Goal: Information Seeking & Learning: Learn about a topic

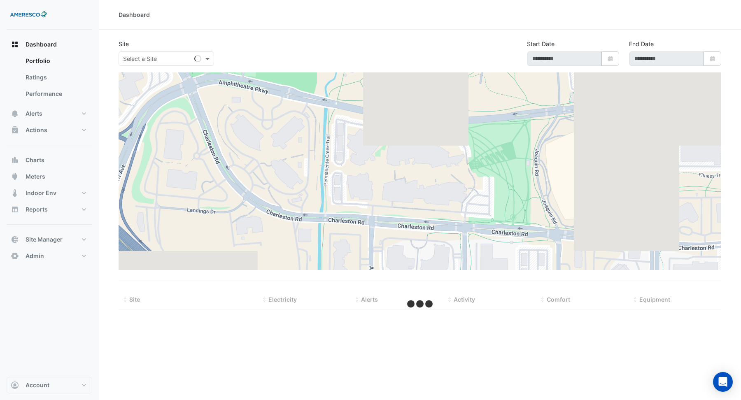
type input "**********"
select select "***"
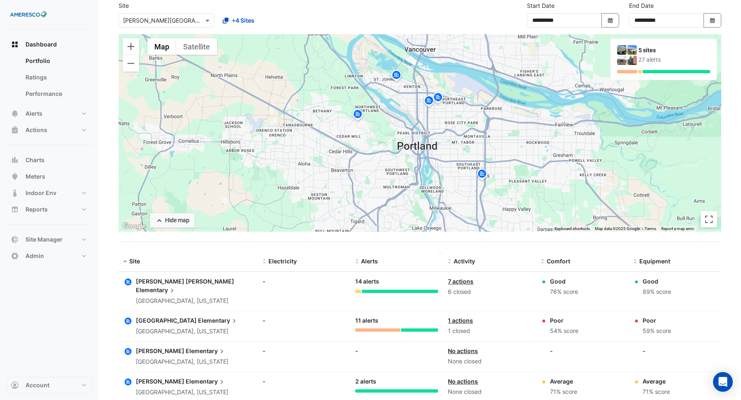
scroll to position [37, 0]
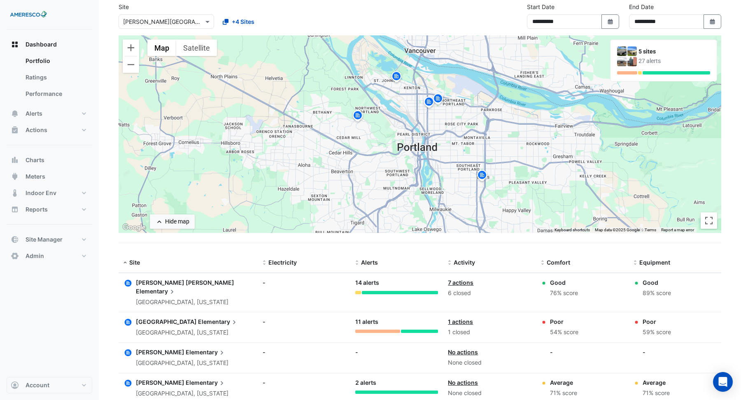
click at [359, 116] on img at bounding box center [357, 116] width 13 height 14
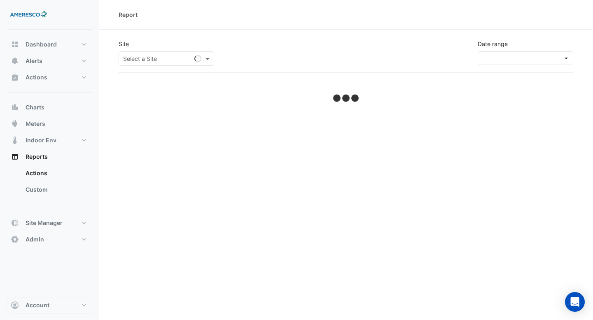
select select "***"
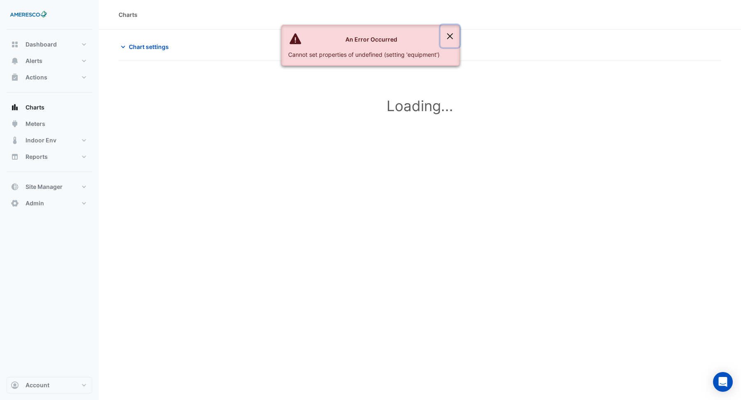
click at [450, 34] on button "Close" at bounding box center [449, 36] width 19 height 22
click at [450, 36] on button "Close" at bounding box center [449, 36] width 19 height 22
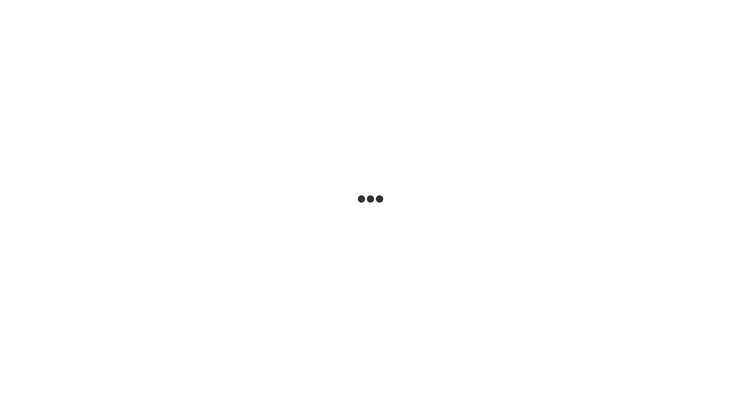
select select "***"
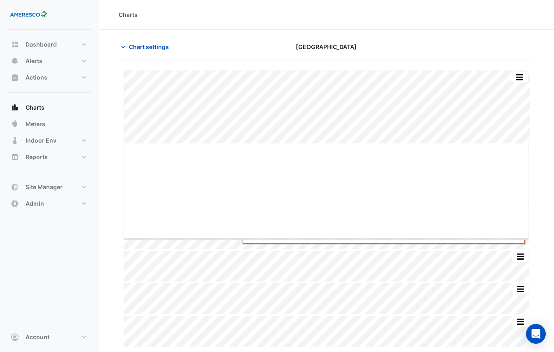
drag, startPoint x: 324, startPoint y: 144, endPoint x: 321, endPoint y: 239, distance: 95.5
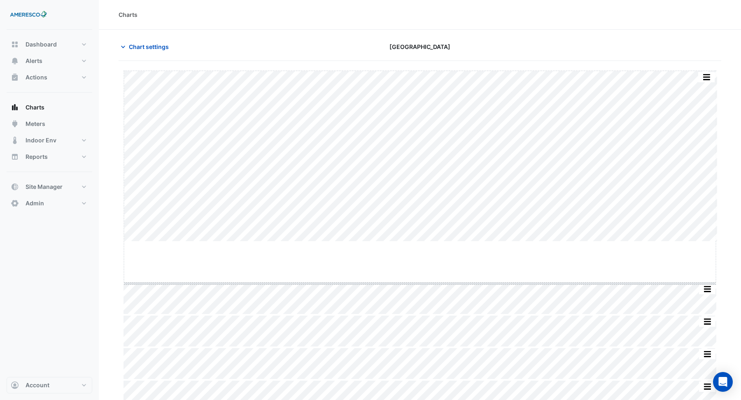
drag, startPoint x: 417, startPoint y: 242, endPoint x: 417, endPoint y: 284, distance: 42.0
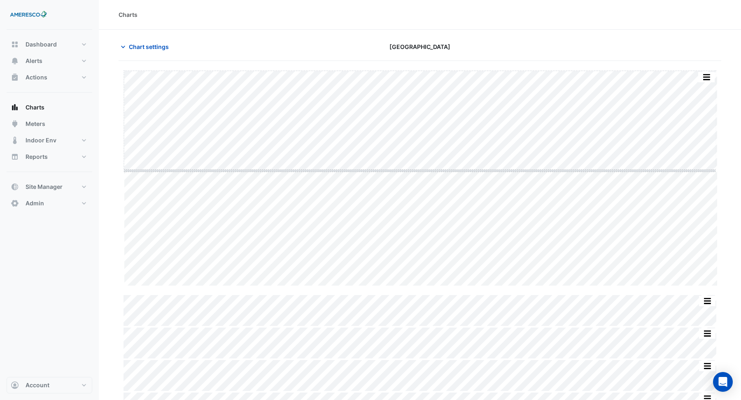
drag, startPoint x: 419, startPoint y: 285, endPoint x: 426, endPoint y: 163, distance: 122.4
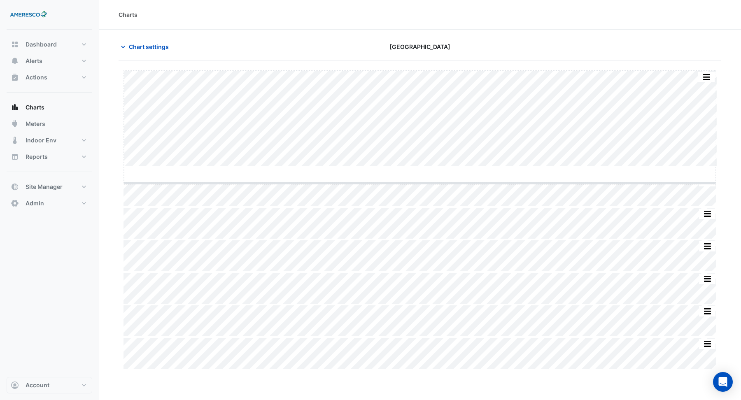
drag, startPoint x: 418, startPoint y: 165, endPoint x: 417, endPoint y: 182, distance: 16.5
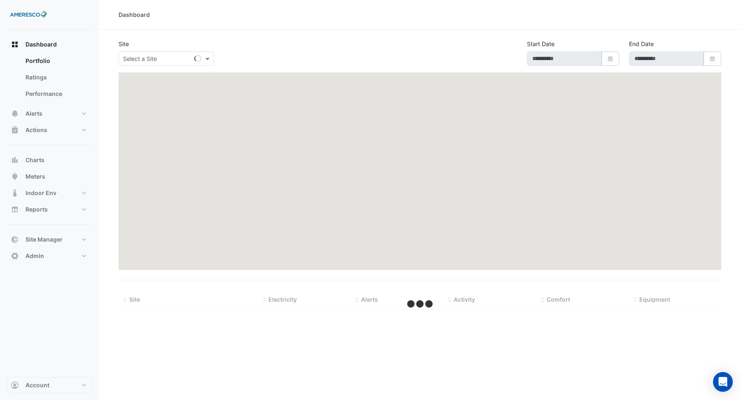
type input "**********"
select select "***"
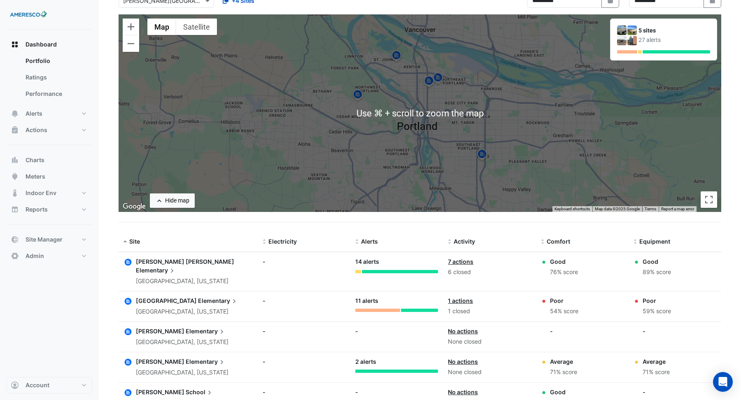
scroll to position [53, 0]
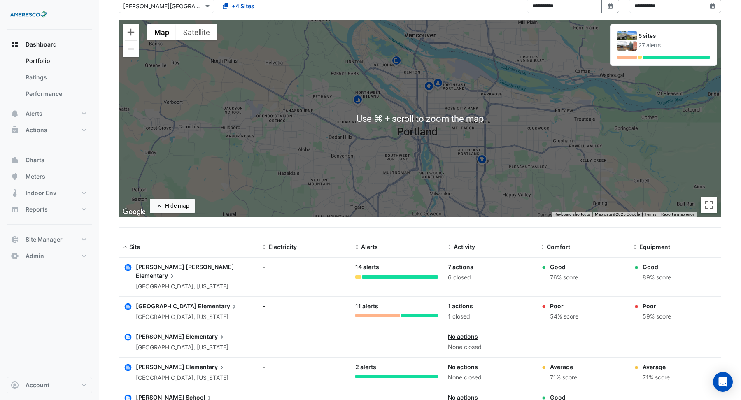
click at [316, 228] on div "← Move left → Move right ↑ Move up ↓ Move down + Zoom in - Zoom out Home Jump l…" at bounding box center [420, 129] width 603 height 218
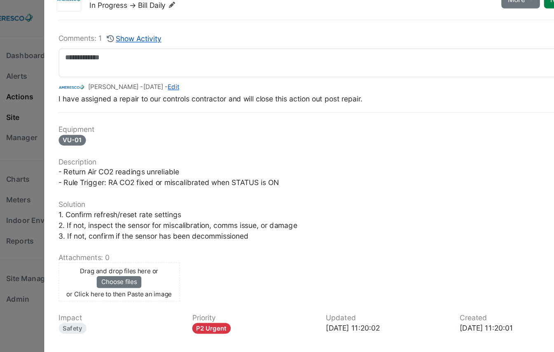
scroll to position [37, 0]
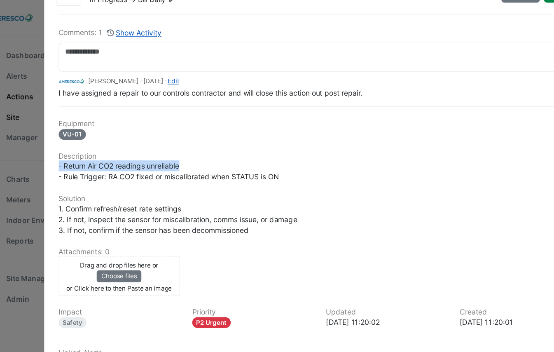
drag, startPoint x: 67, startPoint y: 131, endPoint x: 179, endPoint y: 129, distance: 112.4
click at [179, 129] on div "- Return Air CO2 readings unreliable - Rule Trigger: RA CO2 fixed or miscalibra…" at bounding box center [277, 136] width 419 height 17
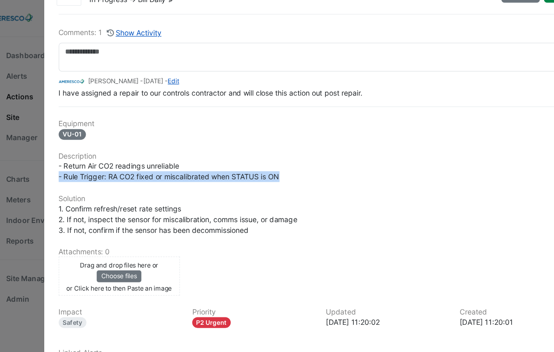
drag, startPoint x: 67, startPoint y: 141, endPoint x: 266, endPoint y: 141, distance: 199.2
click at [266, 141] on div "- Return Air CO2 readings unreliable - Rule Trigger: RA CO2 fixed or miscalibra…" at bounding box center [277, 136] width 419 height 17
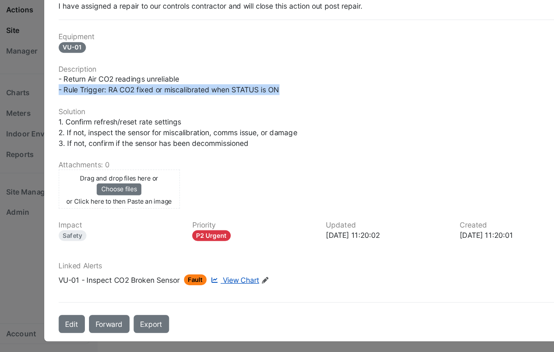
click at [212, 290] on span "View Chart" at bounding box center [213, 293] width 29 height 7
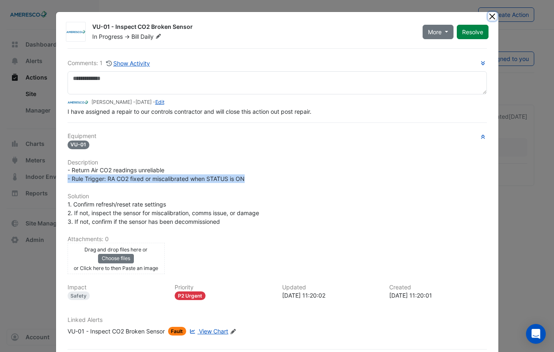
click at [492, 14] on button "Close" at bounding box center [492, 16] width 9 height 9
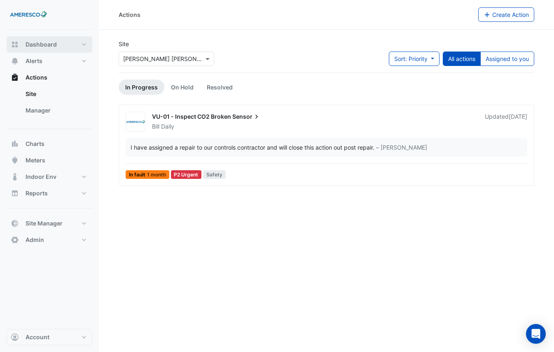
click at [45, 40] on button "Dashboard" at bounding box center [50, 44] width 86 height 16
select select "***"
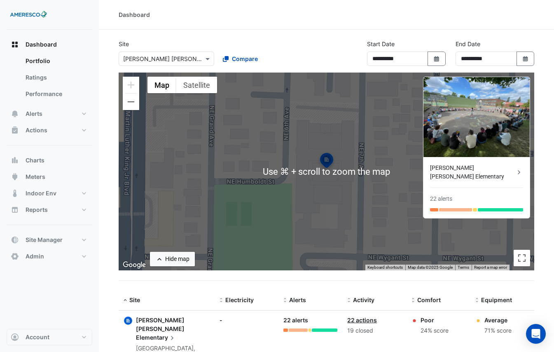
scroll to position [19, 0]
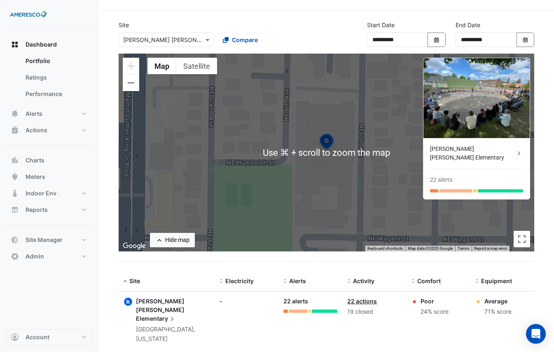
click at [169, 300] on span "Dr. Martin Luther King Jr." at bounding box center [160, 305] width 49 height 16
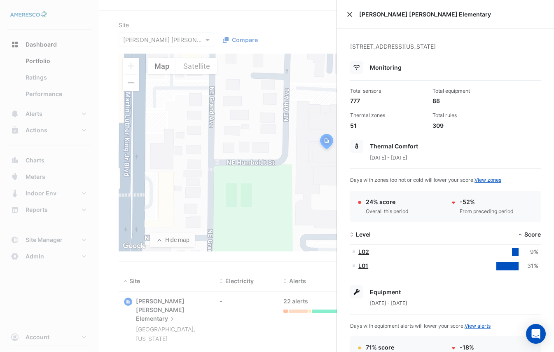
click at [349, 14] on button "Close" at bounding box center [350, 15] width 6 height 6
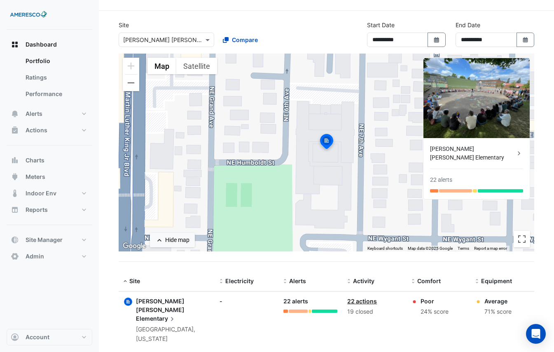
click at [358, 299] on link "22 actions" at bounding box center [362, 300] width 30 height 7
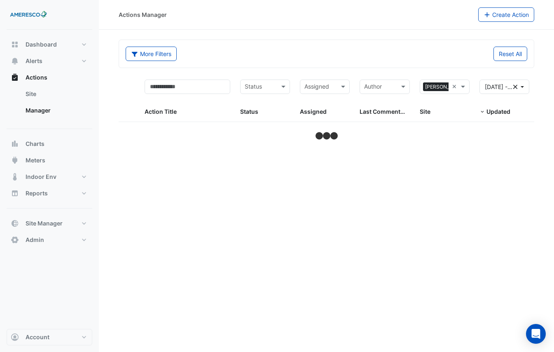
select select "***"
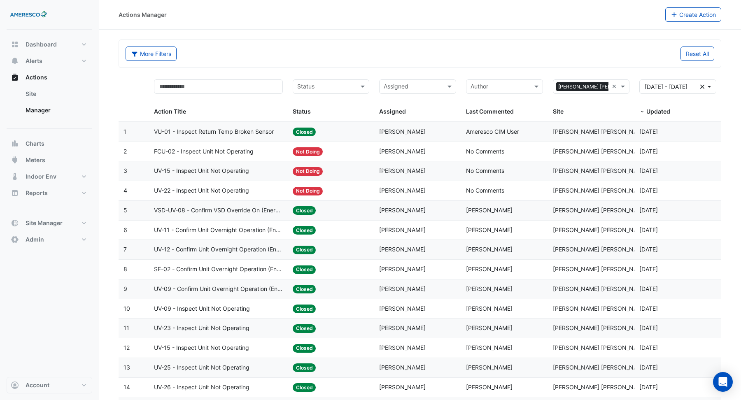
click at [283, 223] on datatable-body-cell "Action Title: UV-11 - Confirm Unit Overnight Operation (Energy Waste)" at bounding box center [218, 230] width 139 height 19
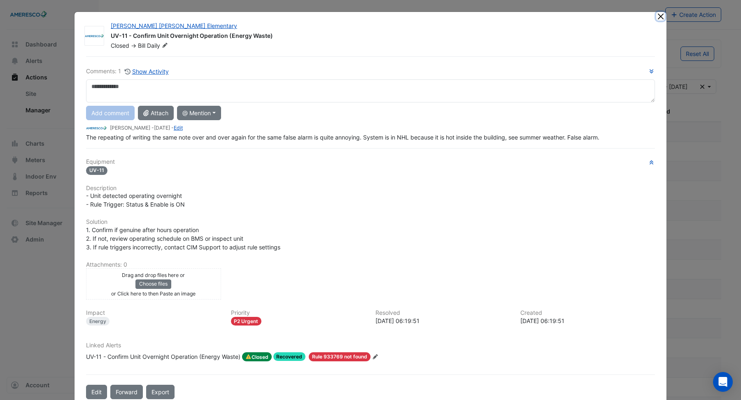
click at [553, 16] on button "Close" at bounding box center [660, 16] width 9 height 9
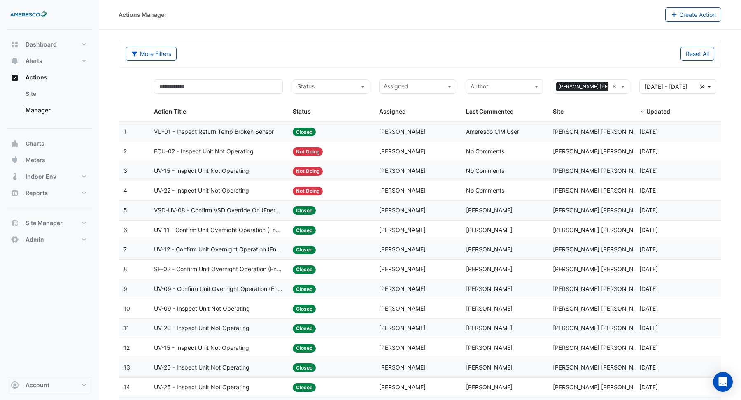
click at [283, 113] on datatable-header-cell "Action Title" at bounding box center [218, 98] width 139 height 47
click at [37, 163] on span "Meters" at bounding box center [36, 160] width 20 height 8
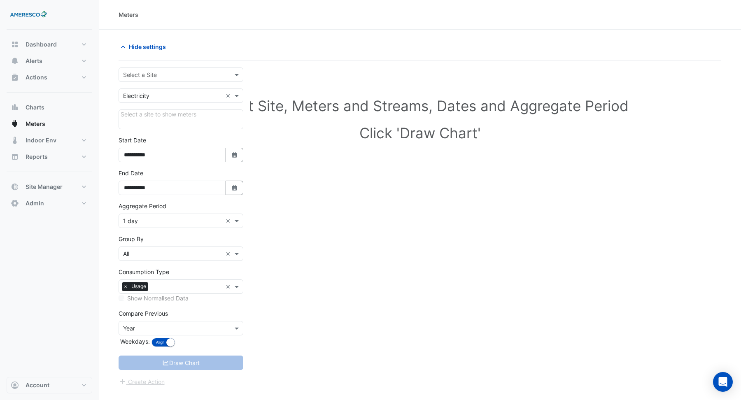
click at [183, 76] on input "text" at bounding box center [172, 75] width 99 height 9
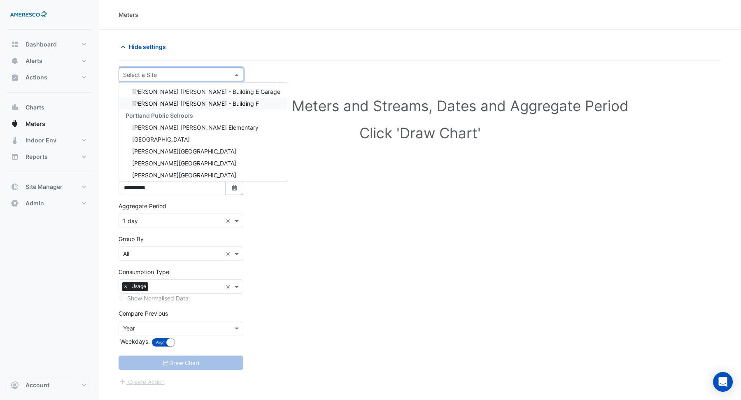
scroll to position [56, 0]
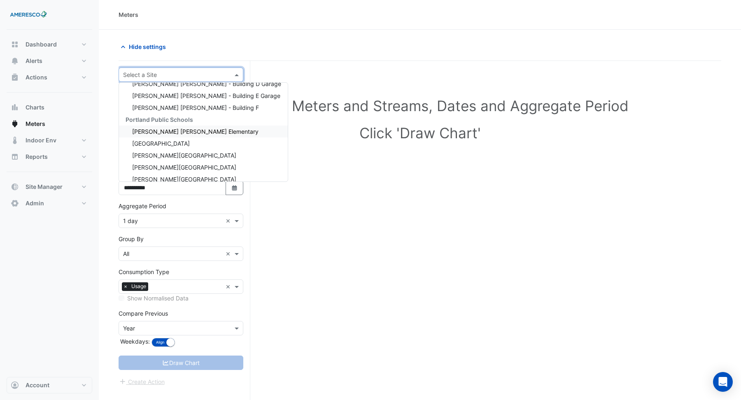
click at [166, 132] on span "[PERSON_NAME] [PERSON_NAME] Elementary" at bounding box center [195, 131] width 126 height 7
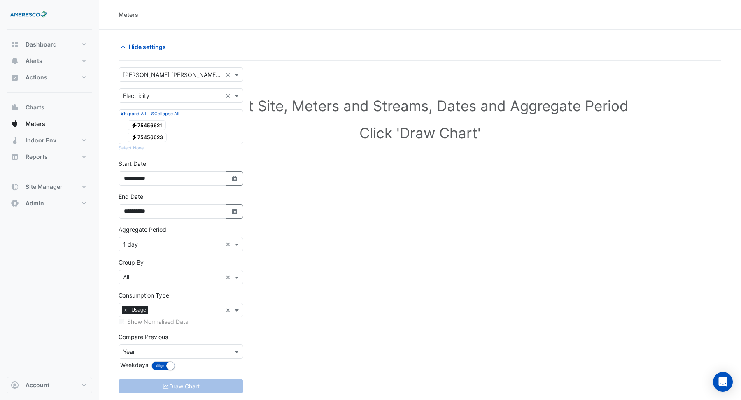
click at [160, 125] on span "Electricity 75456621" at bounding box center [147, 125] width 38 height 10
click at [195, 351] on button "Draw Chart" at bounding box center [181, 386] width 125 height 14
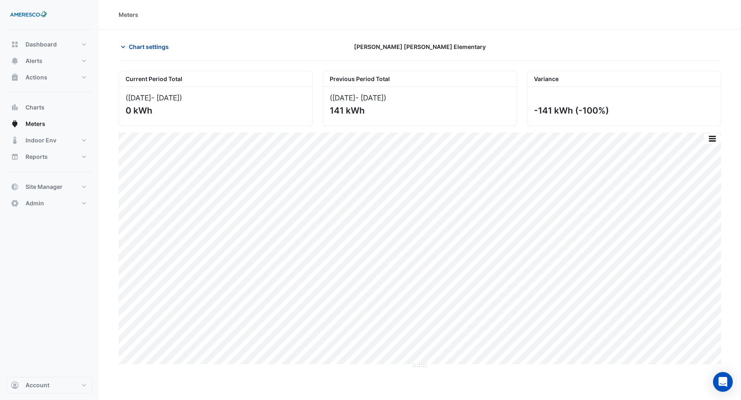
click at [154, 46] on span "Chart settings" at bounding box center [149, 46] width 40 height 9
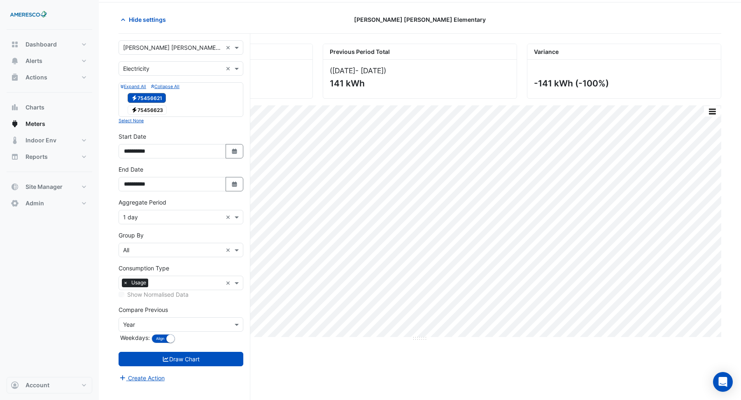
scroll to position [31, 0]
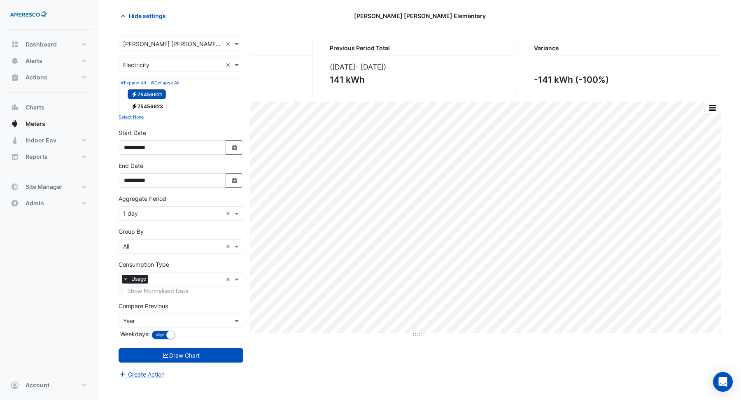
click at [163, 210] on input "text" at bounding box center [172, 214] width 99 height 9
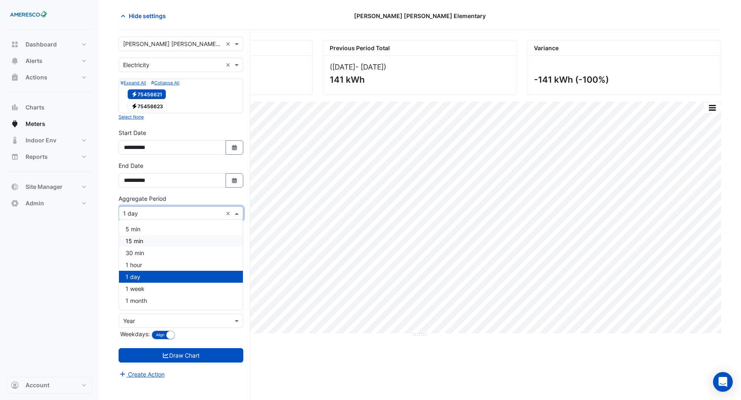
click at [143, 241] on div "15 min" at bounding box center [181, 241] width 124 height 12
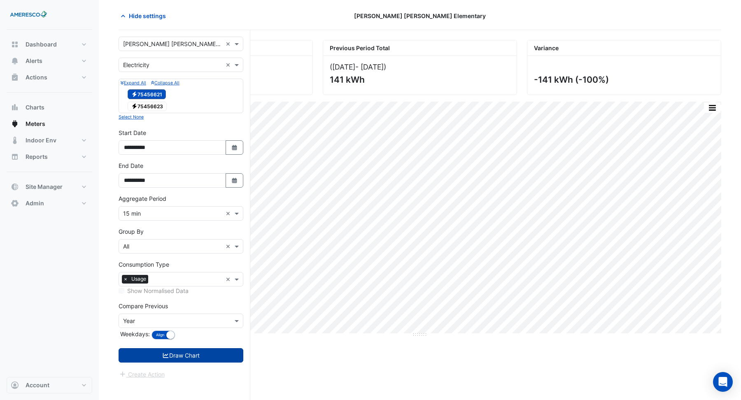
click at [171, 351] on button "Draw Chart" at bounding box center [181, 355] width 125 height 14
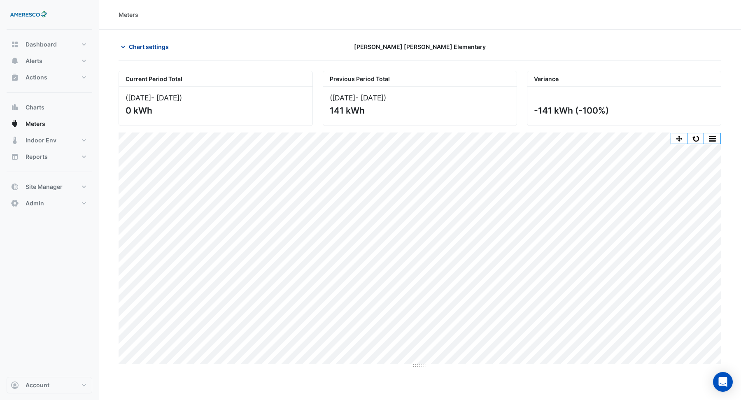
click at [145, 49] on span "Chart settings" at bounding box center [149, 46] width 40 height 9
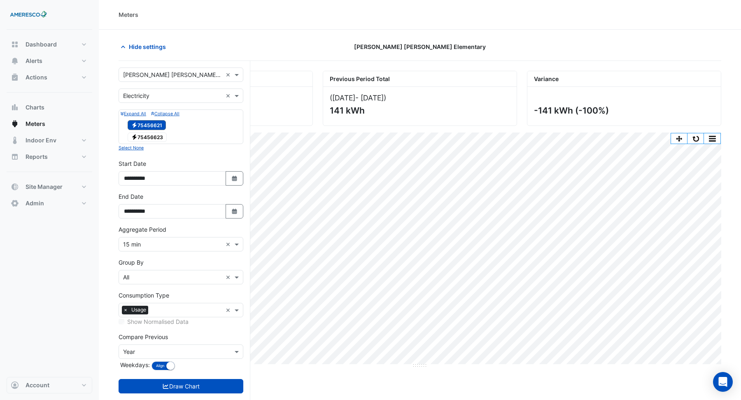
click at [148, 135] on span "Electricity 75456623" at bounding box center [147, 138] width 39 height 10
click at [181, 351] on button "Draw Chart" at bounding box center [181, 386] width 125 height 14
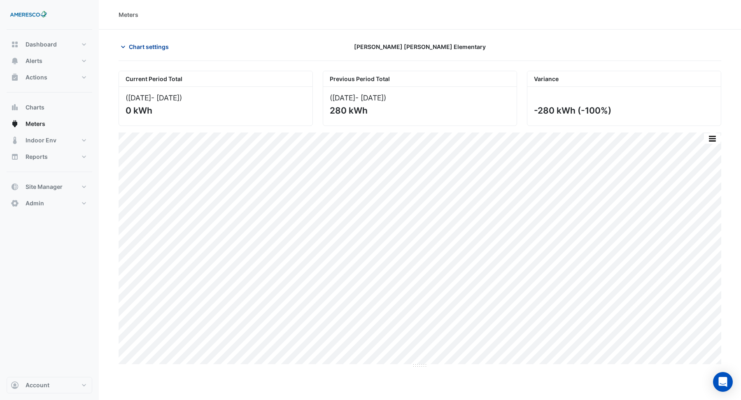
click at [148, 46] on span "Chart settings" at bounding box center [149, 46] width 40 height 9
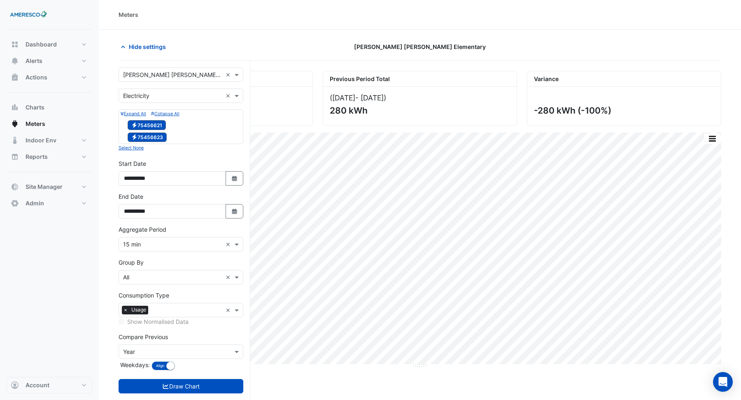
click at [145, 240] on input "text" at bounding box center [172, 244] width 99 height 9
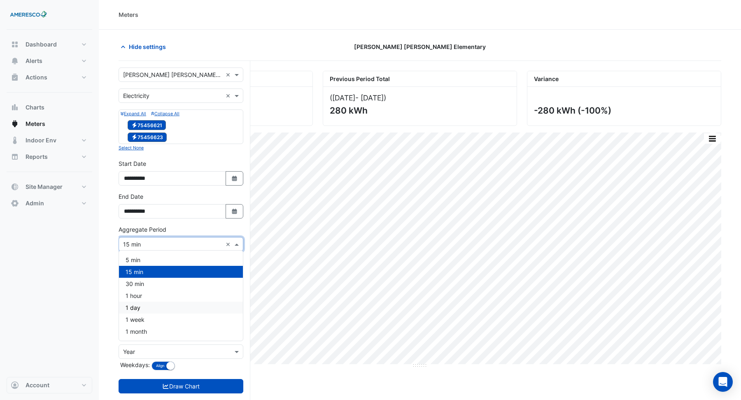
click at [141, 310] on div "1 day" at bounding box center [181, 308] width 124 height 12
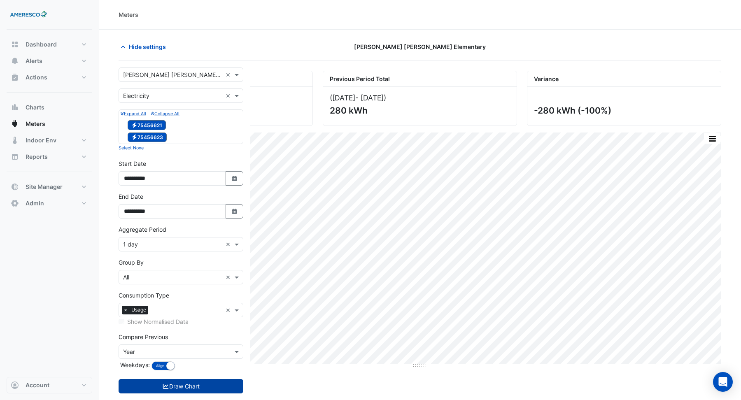
click at [170, 351] on button "Draw Chart" at bounding box center [181, 386] width 125 height 14
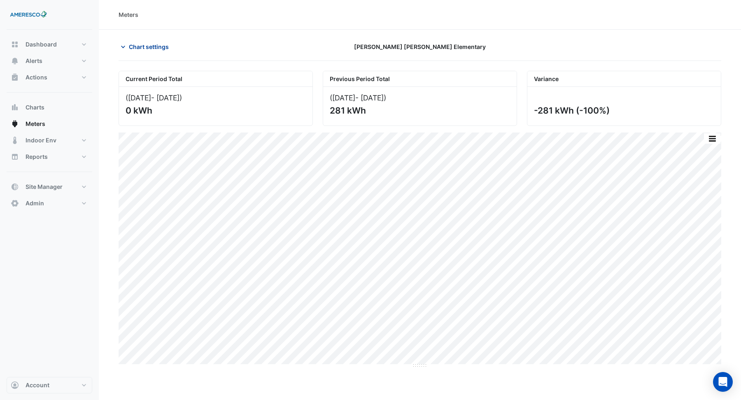
click at [147, 46] on span "Chart settings" at bounding box center [149, 46] width 40 height 9
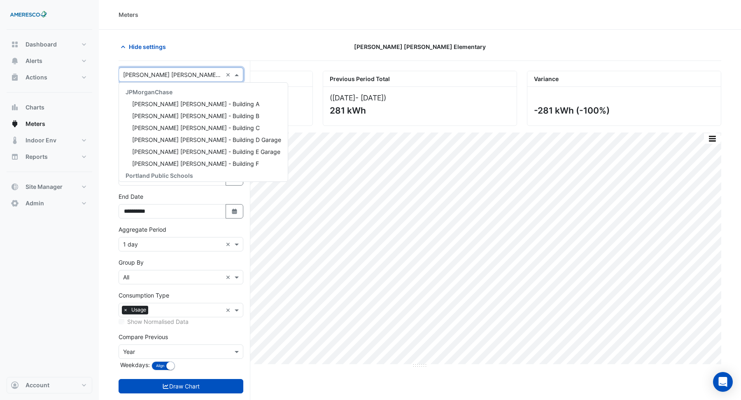
click at [138, 74] on input "text" at bounding box center [172, 75] width 99 height 9
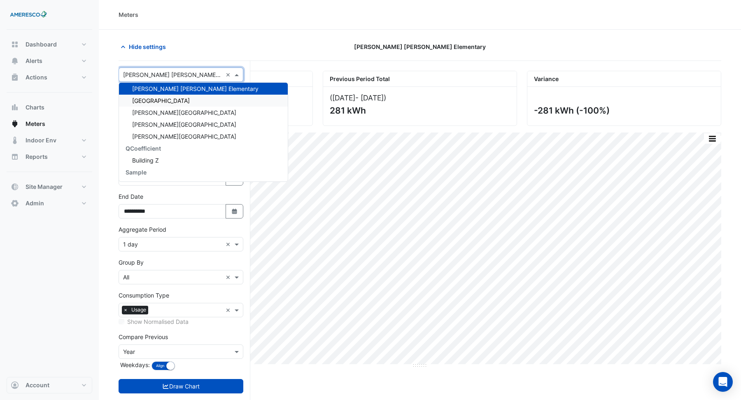
click at [146, 98] on span "[GEOGRAPHIC_DATA]" at bounding box center [161, 100] width 58 height 7
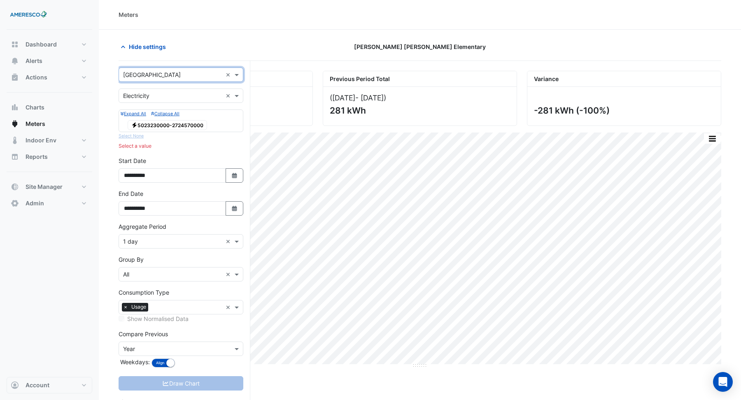
click at [148, 96] on input "text" at bounding box center [172, 96] width 99 height 9
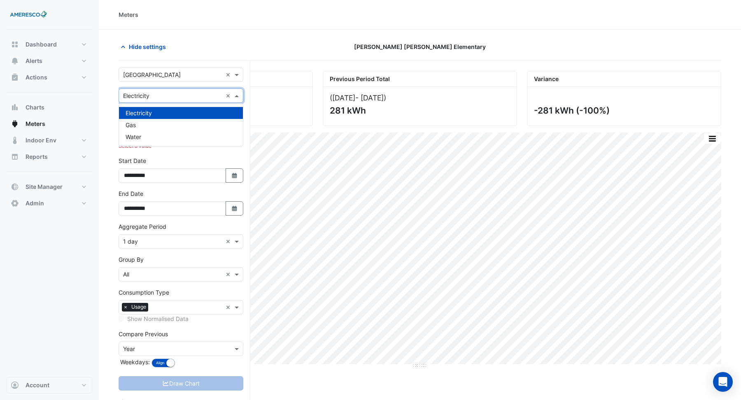
click at [144, 113] on span "Electricity" at bounding box center [139, 112] width 26 height 7
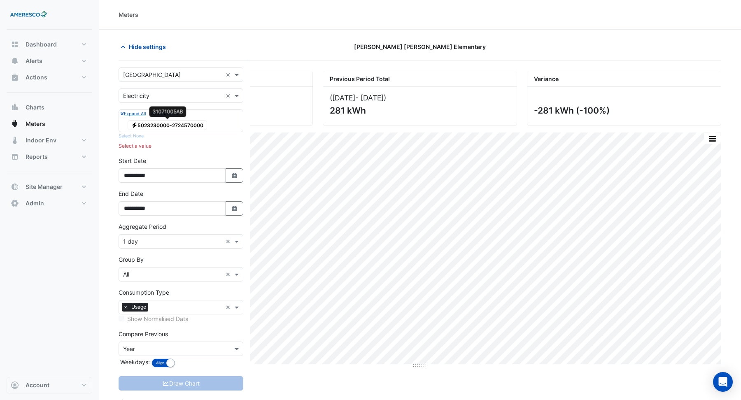
click at [147, 123] on span "Electricity 5023230000-2724570000" at bounding box center [167, 125] width 79 height 10
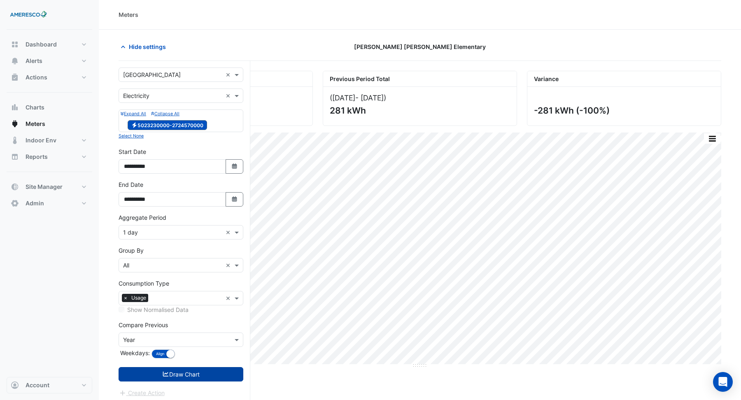
click at [183, 351] on button "Draw Chart" at bounding box center [181, 374] width 125 height 14
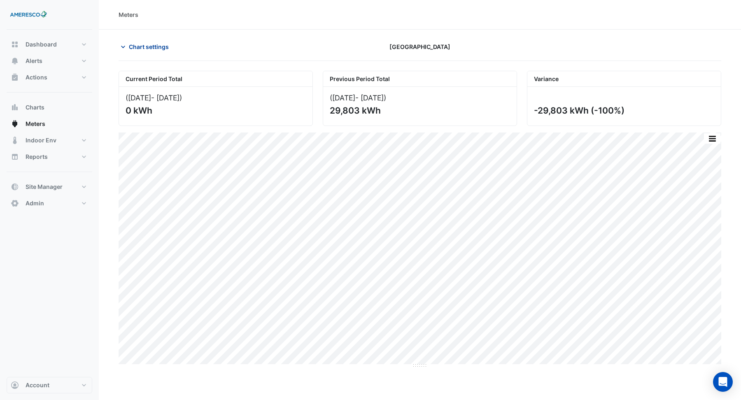
click at [147, 48] on span "Chart settings" at bounding box center [149, 46] width 40 height 9
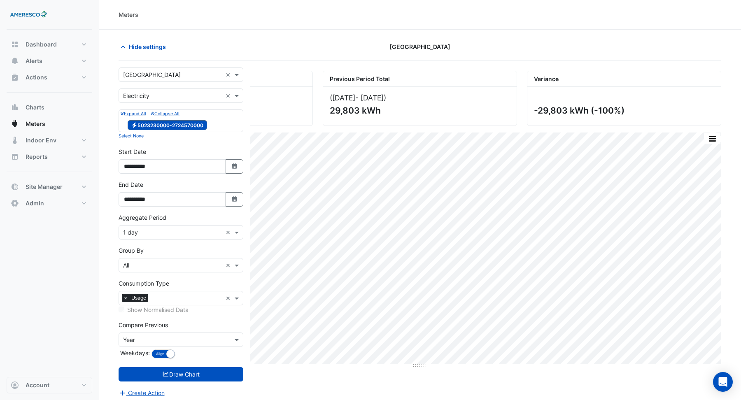
scroll to position [29, 0]
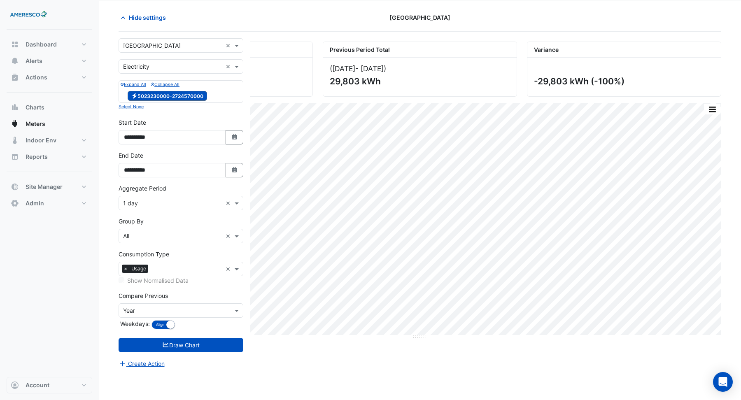
click at [159, 199] on input "text" at bounding box center [172, 203] width 99 height 9
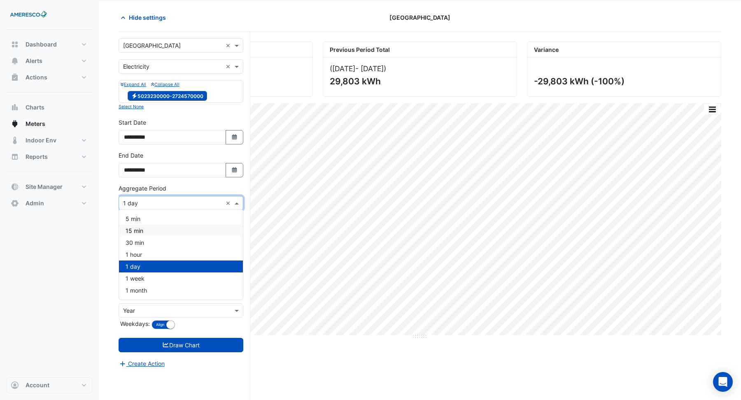
click at [146, 231] on div "15 min" at bounding box center [181, 231] width 124 height 12
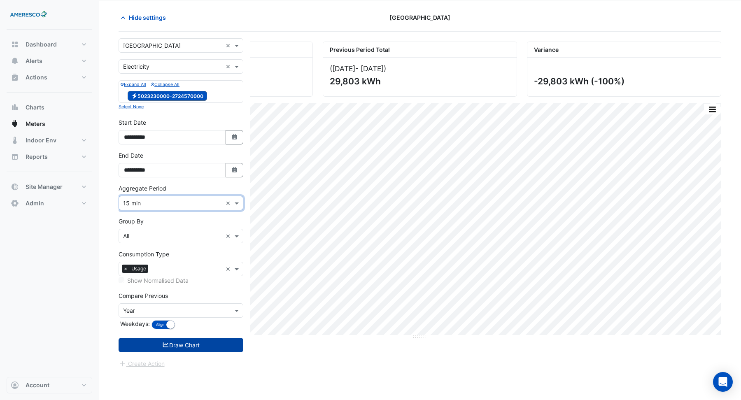
click at [177, 341] on button "Draw Chart" at bounding box center [181, 345] width 125 height 14
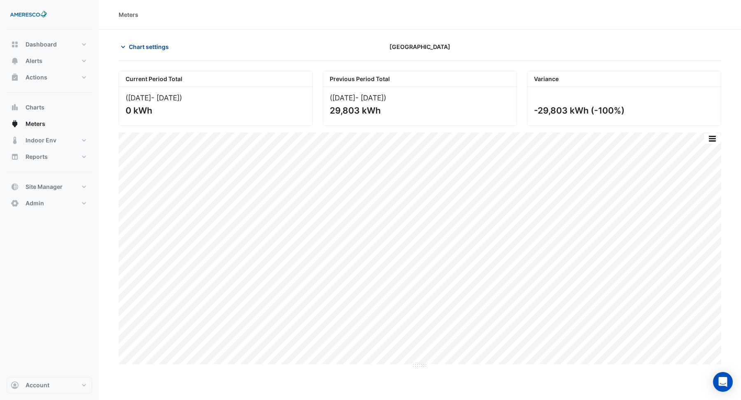
click at [141, 47] on span "Chart settings" at bounding box center [149, 46] width 40 height 9
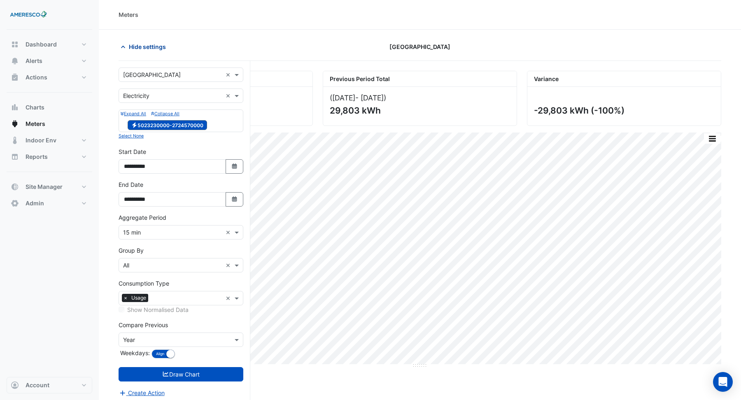
click at [141, 47] on span "Hide settings" at bounding box center [147, 46] width 37 height 9
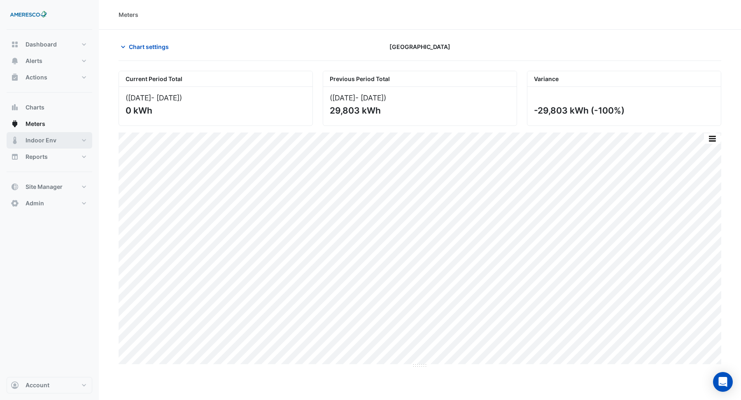
click at [43, 139] on span "Indoor Env" at bounding box center [41, 140] width 31 height 8
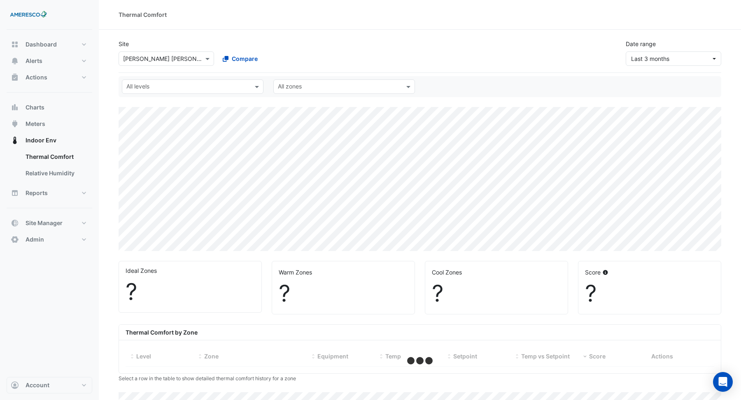
select select "***"
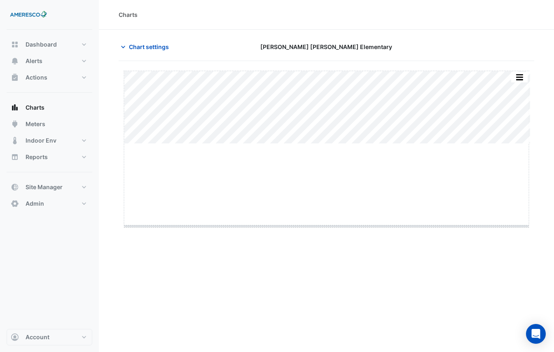
drag, startPoint x: 324, startPoint y: 143, endPoint x: 324, endPoint y: 227, distance: 84.0
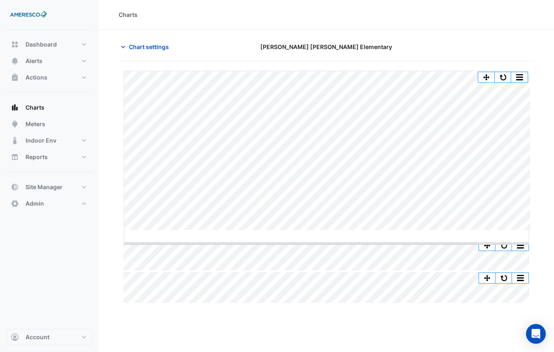
drag, startPoint x: 325, startPoint y: 230, endPoint x: 325, endPoint y: 243, distance: 13.2
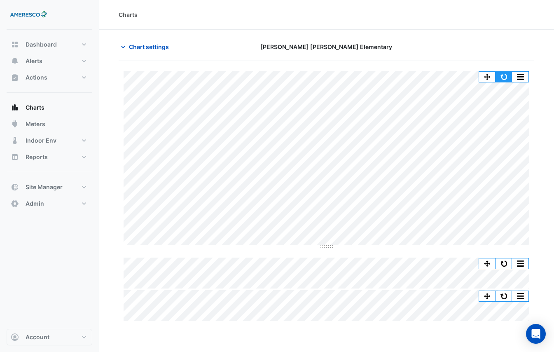
click at [505, 74] on button "button" at bounding box center [503, 77] width 16 height 10
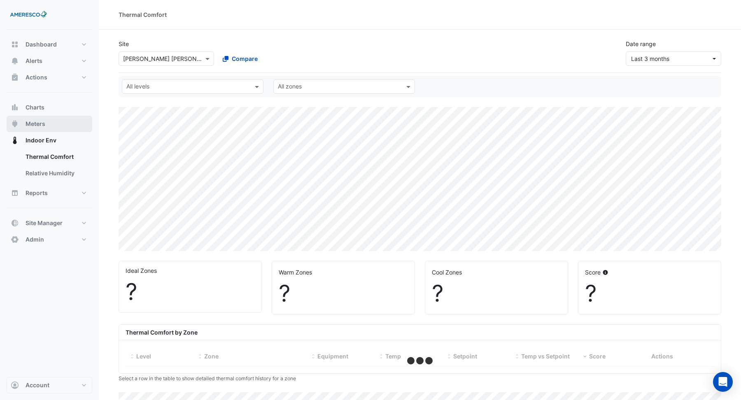
select select "***"
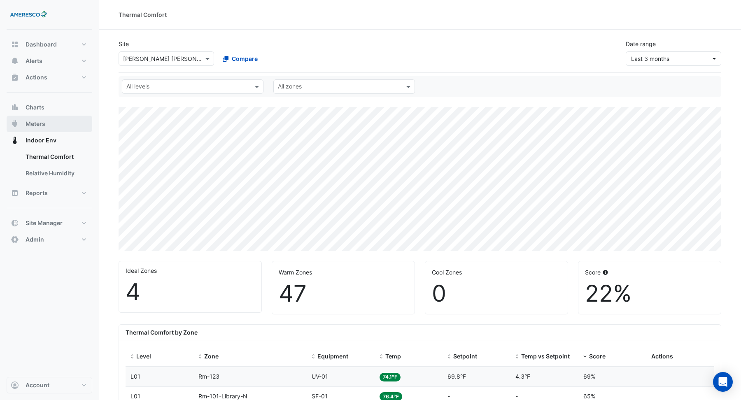
click at [31, 121] on span "Meters" at bounding box center [36, 124] width 20 height 8
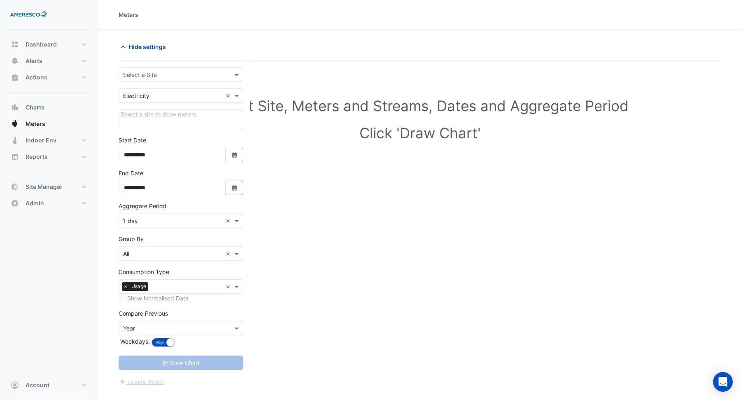
click at [164, 72] on input "text" at bounding box center [172, 75] width 99 height 9
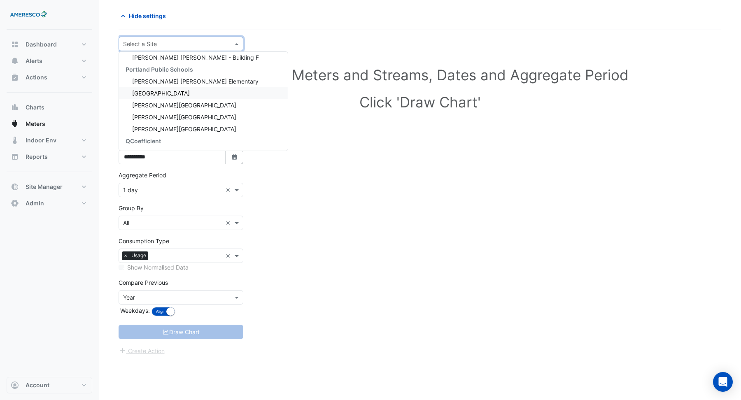
scroll to position [82, 0]
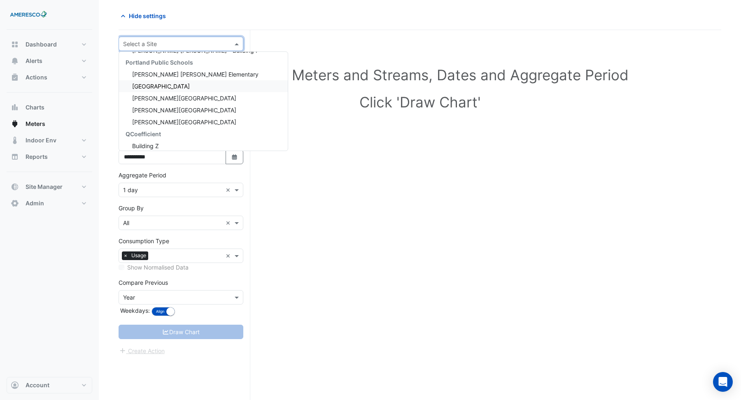
click at [160, 85] on span "[GEOGRAPHIC_DATA]" at bounding box center [161, 86] width 58 height 7
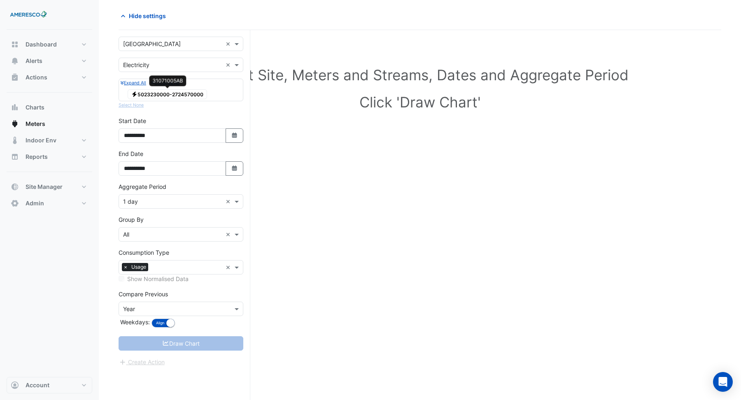
click at [163, 92] on span "Electricity 5023230000-2724570000" at bounding box center [167, 94] width 79 height 10
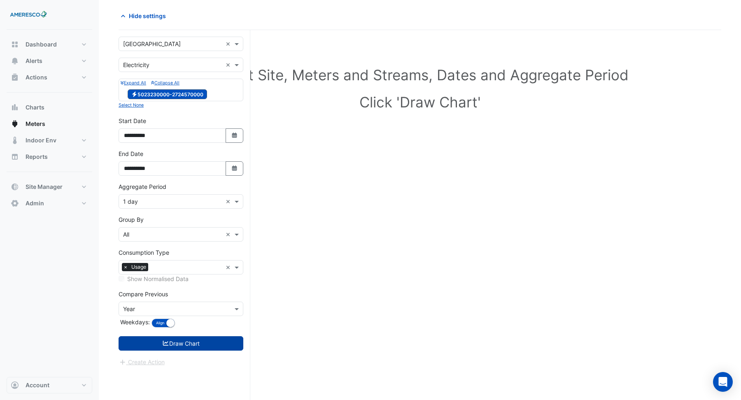
click at [183, 343] on button "Draw Chart" at bounding box center [181, 343] width 125 height 14
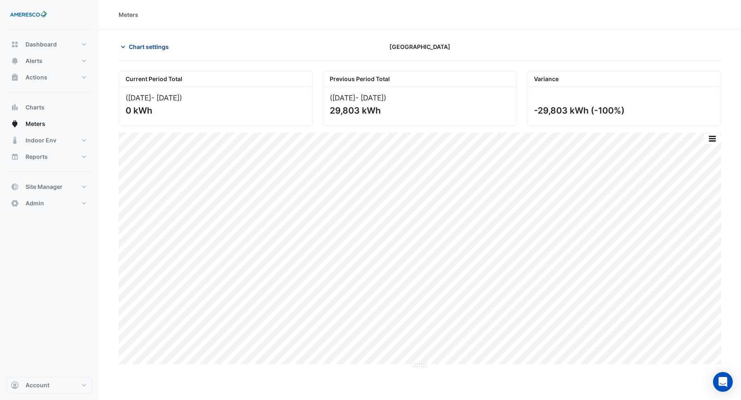
click at [153, 49] on span "Chart settings" at bounding box center [149, 46] width 40 height 9
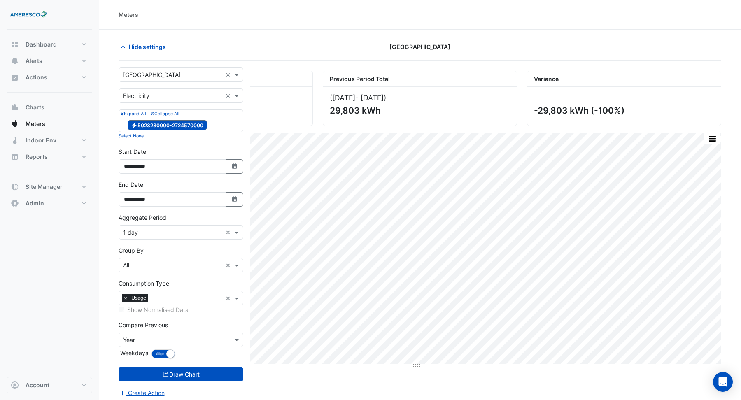
scroll to position [31, 0]
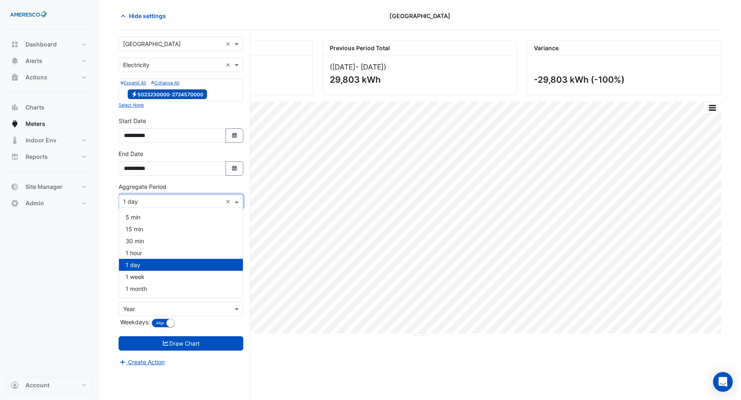
click at [152, 198] on input "text" at bounding box center [172, 202] width 99 height 9
click at [143, 229] on div "15 min" at bounding box center [181, 229] width 124 height 12
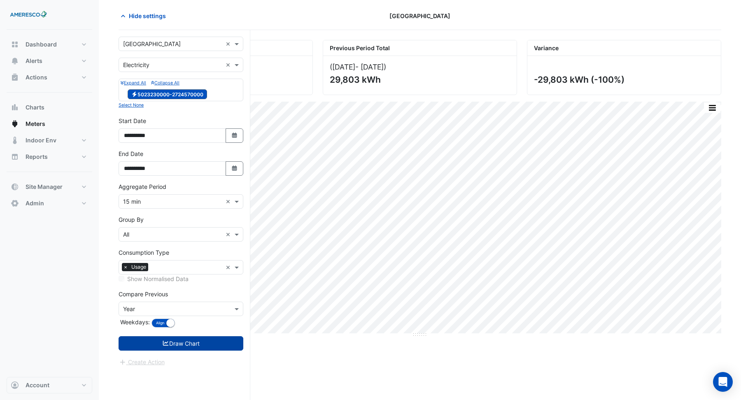
click at [179, 342] on button "Draw Chart" at bounding box center [181, 343] width 125 height 14
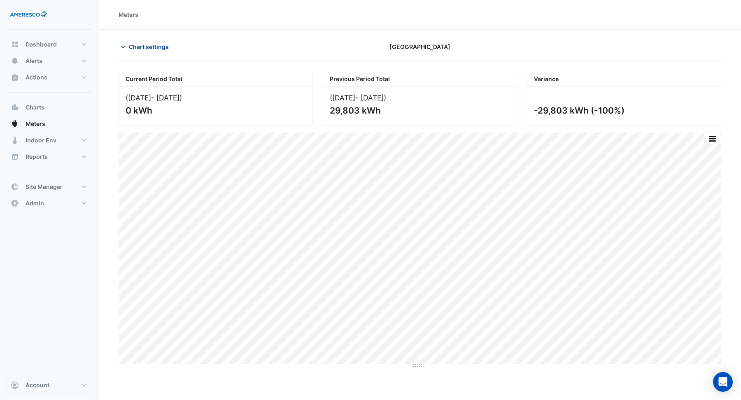
click at [146, 49] on span "Chart settings" at bounding box center [149, 46] width 40 height 9
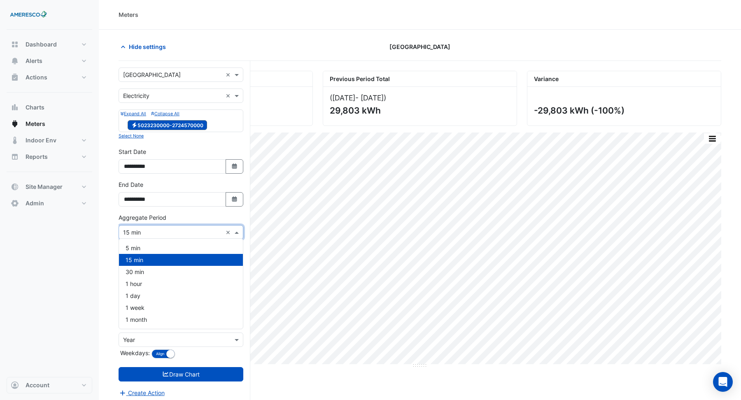
click at [160, 234] on input "text" at bounding box center [172, 232] width 99 height 9
click at [145, 284] on div "1 hour" at bounding box center [181, 284] width 124 height 12
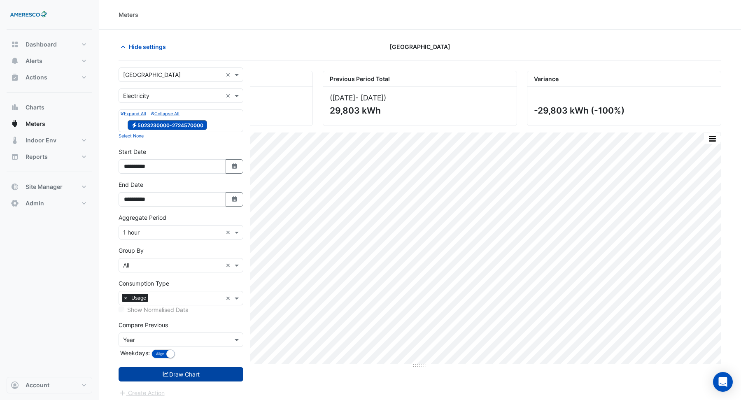
click at [180, 373] on button "Draw Chart" at bounding box center [181, 374] width 125 height 14
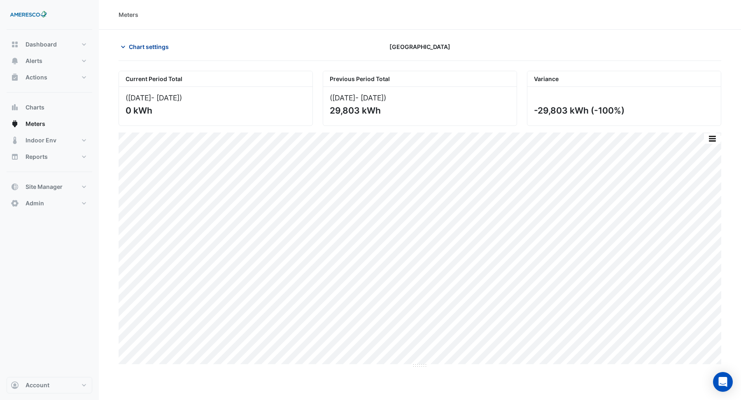
click at [138, 48] on span "Chart settings" at bounding box center [149, 46] width 40 height 9
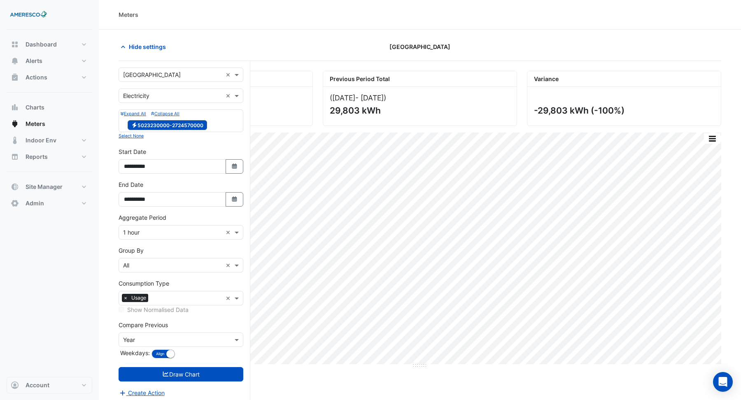
scroll to position [1, 0]
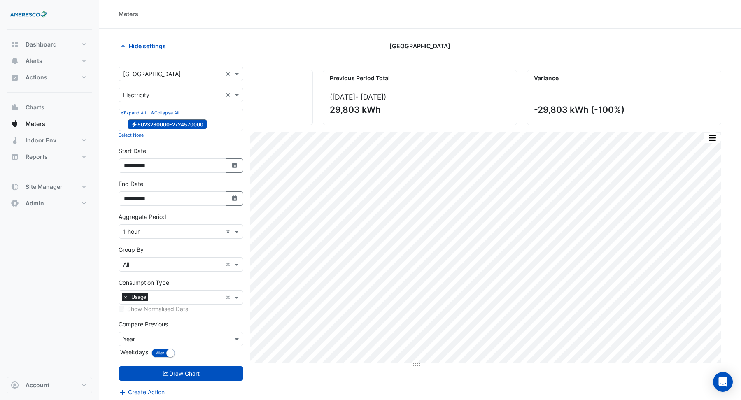
click at [158, 232] on input "text" at bounding box center [172, 232] width 99 height 9
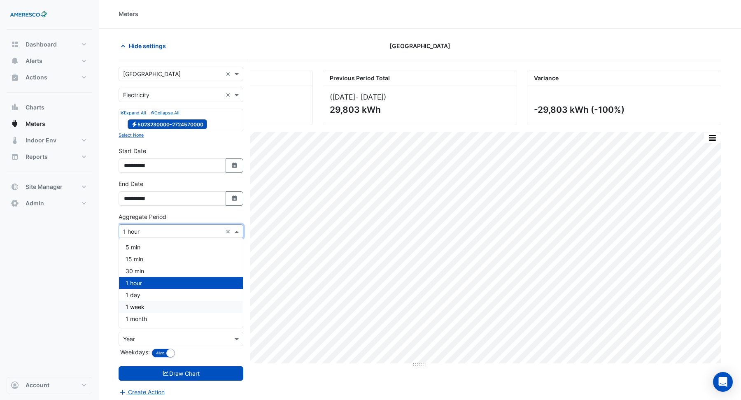
click at [138, 304] on span "1 week" at bounding box center [135, 306] width 19 height 7
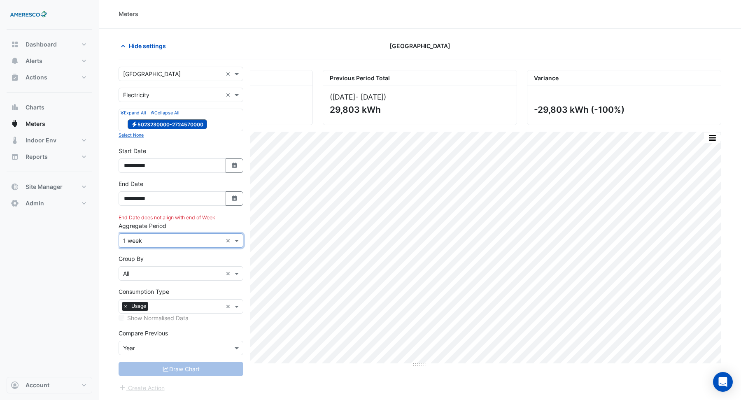
click at [153, 237] on input "text" at bounding box center [172, 241] width 99 height 9
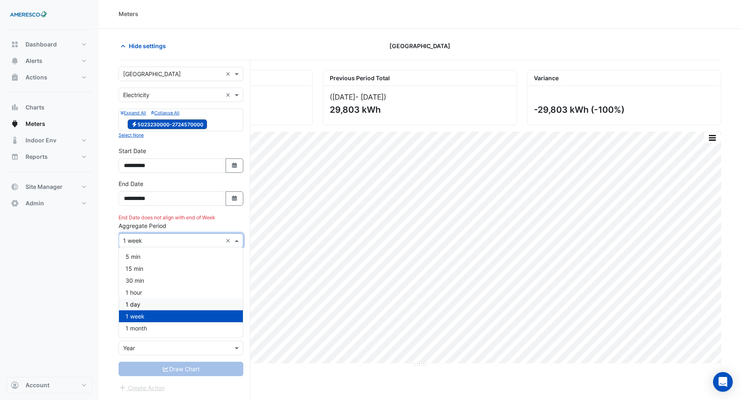
click at [140, 299] on div "1 day" at bounding box center [181, 304] width 124 height 12
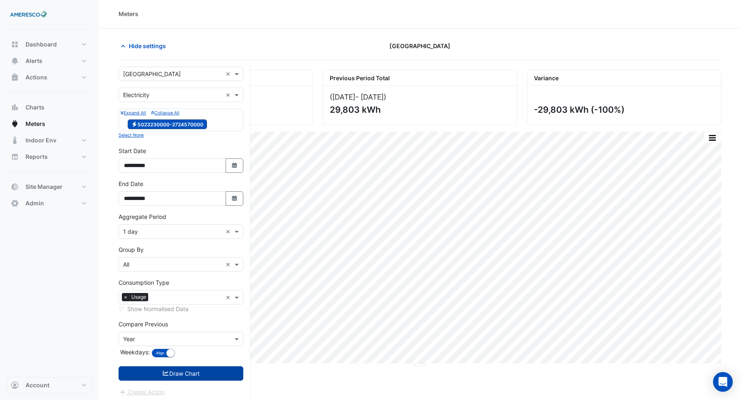
click at [164, 373] on icon "submit" at bounding box center [166, 373] width 6 height 5
